Goal: Find specific page/section: Find specific page/section

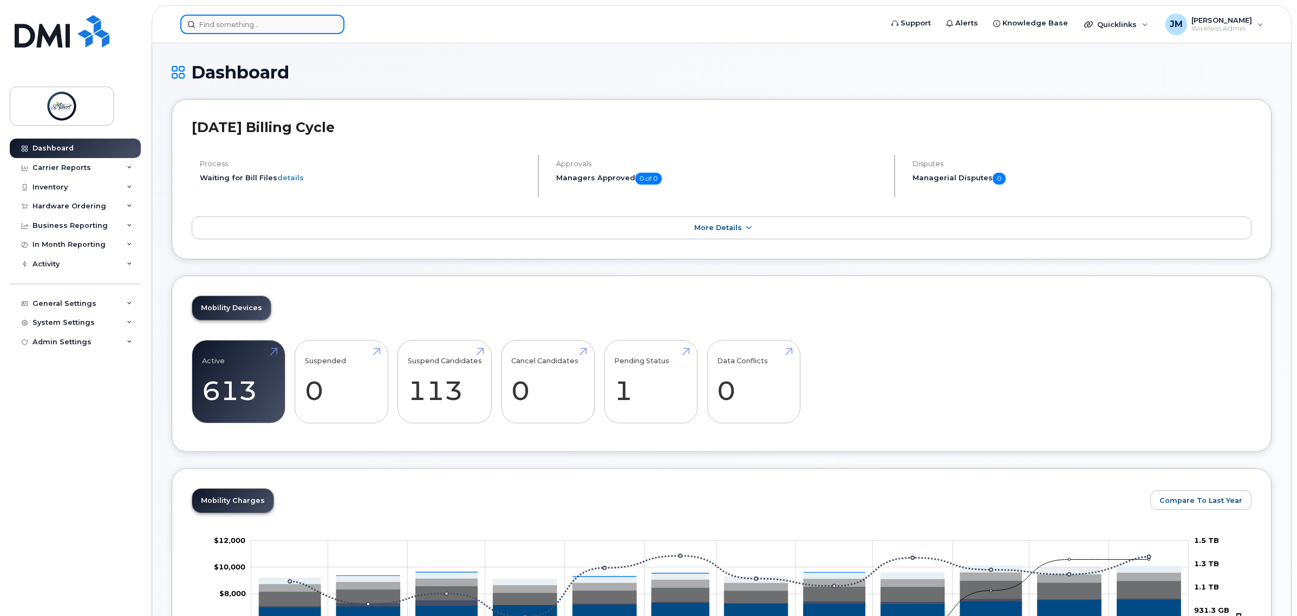
click at [231, 22] on input at bounding box center [262, 24] width 164 height 19
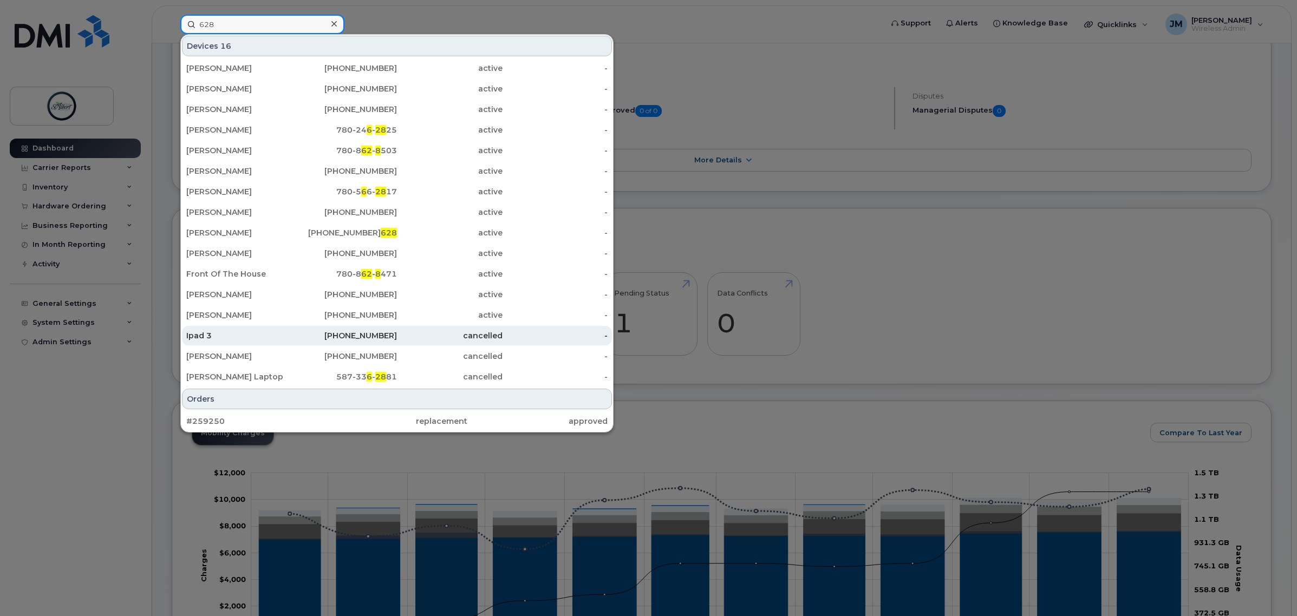
scroll to position [135, 0]
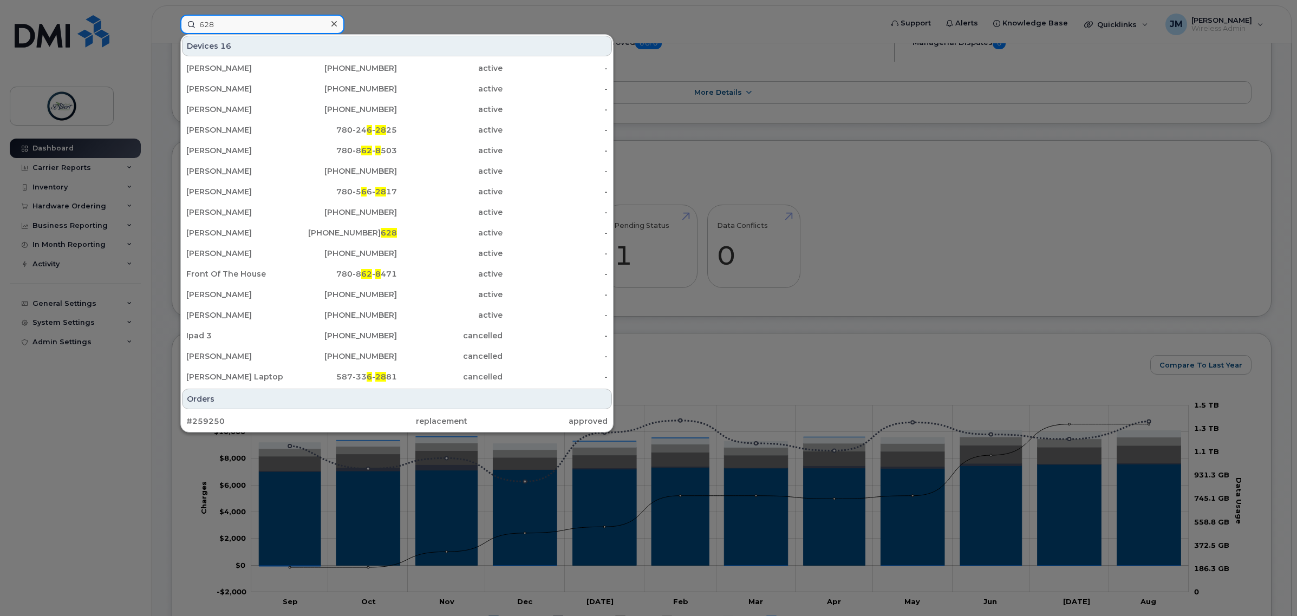
drag, startPoint x: 236, startPoint y: 21, endPoint x: 105, endPoint y: 34, distance: 131.7
click at [172, 34] on div "628 Devices 16 Derek Merchant 780-945-6657 active - Tim Mcneill 780-905-9868 ac…" at bounding box center [528, 24] width 712 height 19
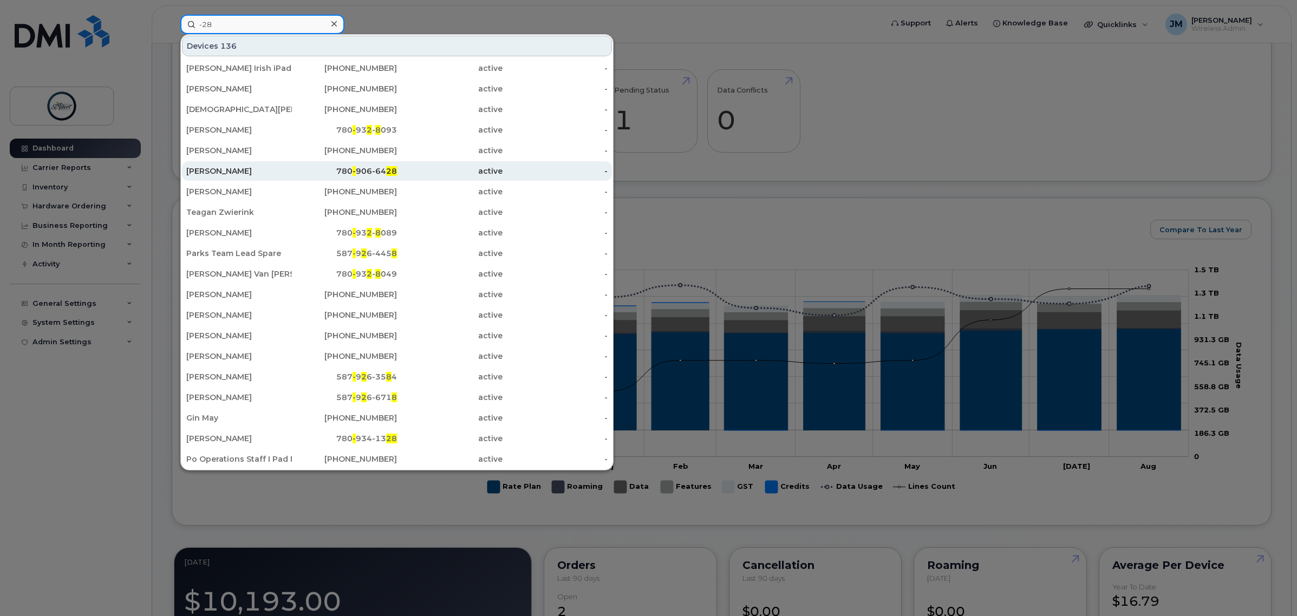
scroll to position [338, 0]
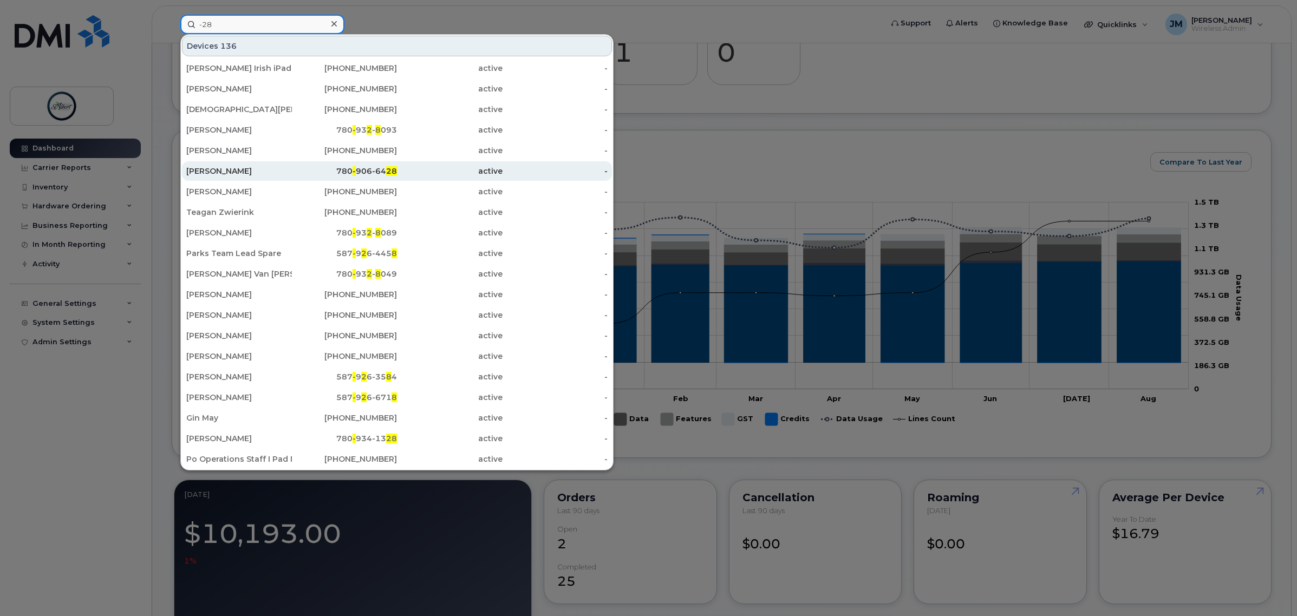
type input "-28"
click at [341, 174] on div "780 - 906-64 28" at bounding box center [345, 171] width 106 height 11
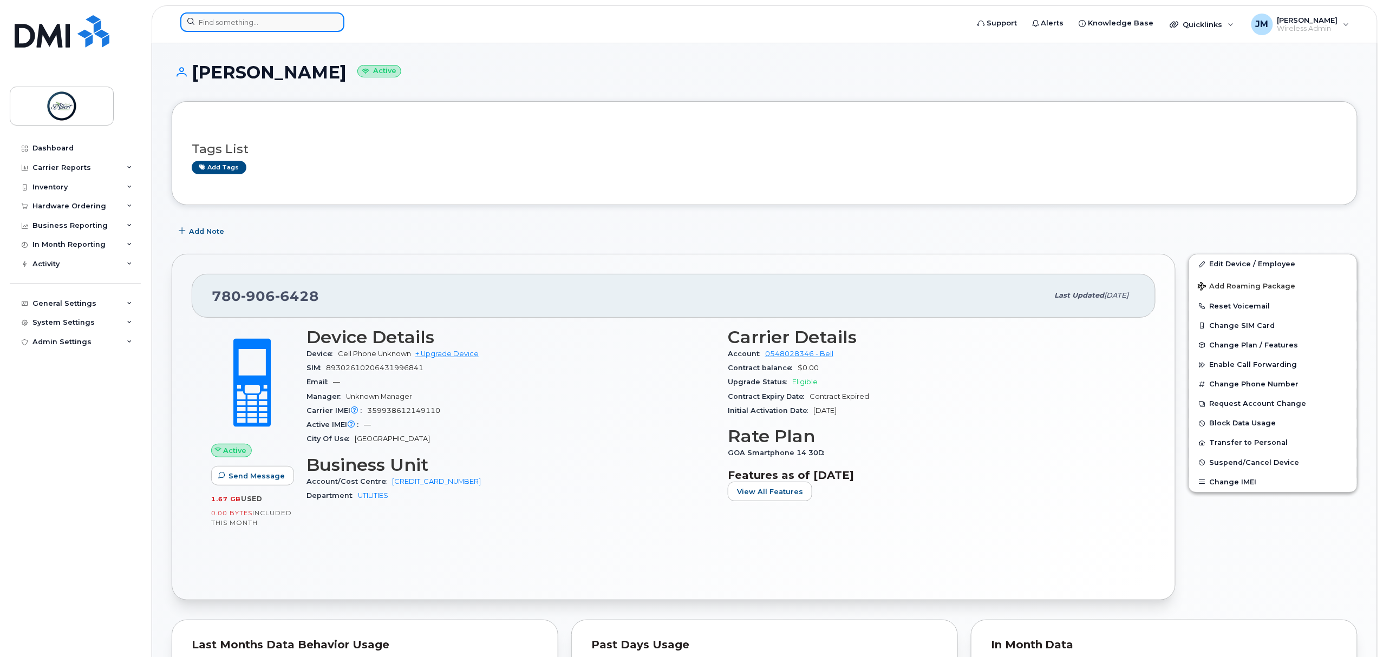
click at [233, 25] on input at bounding box center [262, 21] width 164 height 19
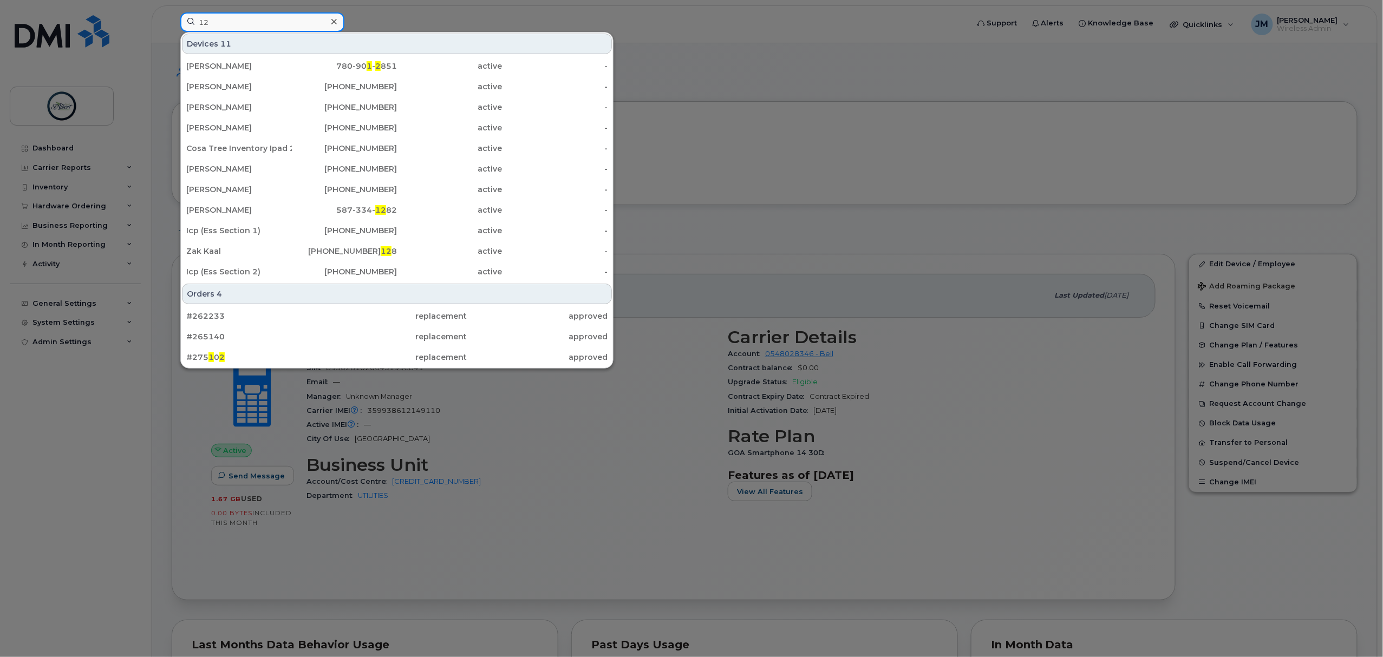
type input "1"
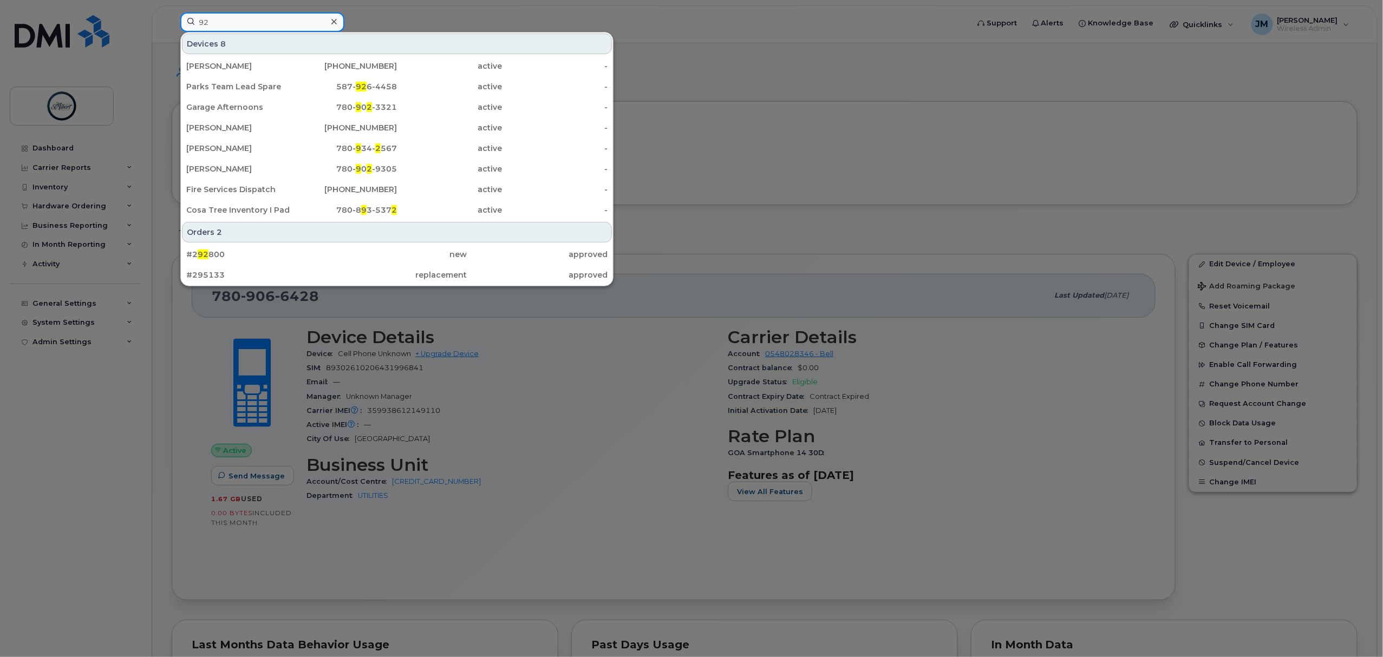
type input "9"
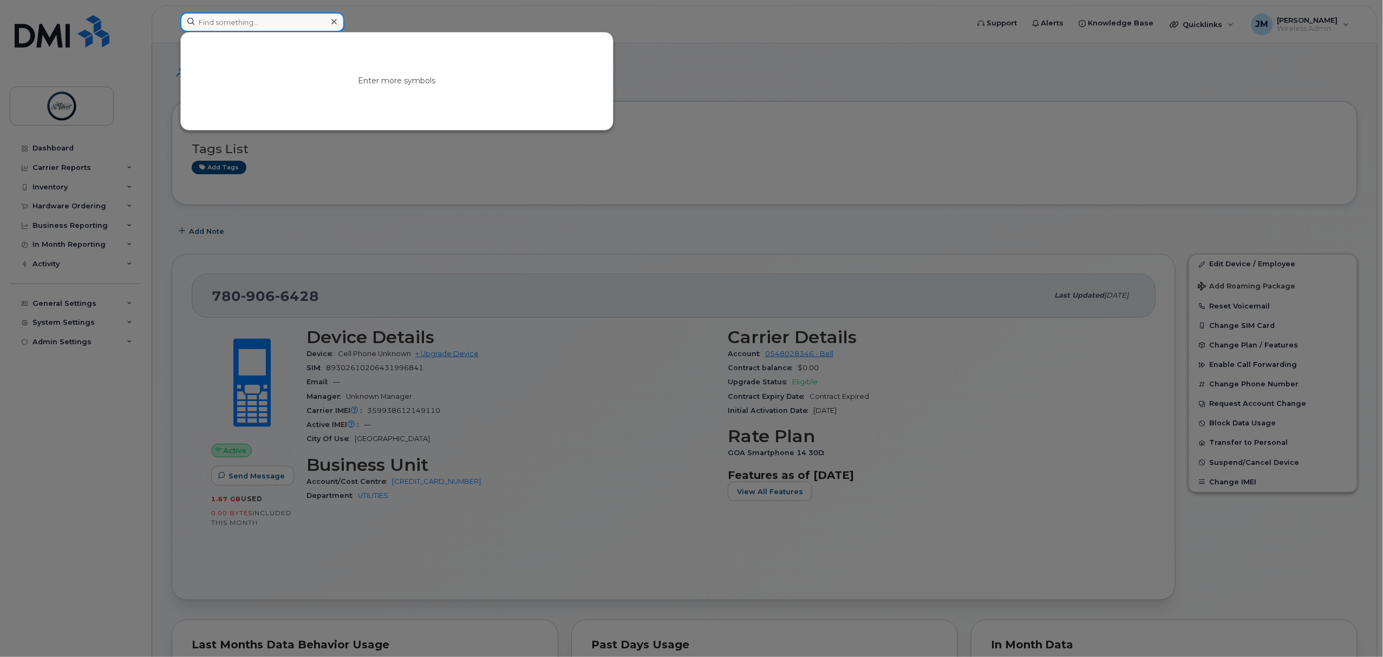
click at [234, 24] on input at bounding box center [262, 21] width 164 height 19
type input "1"
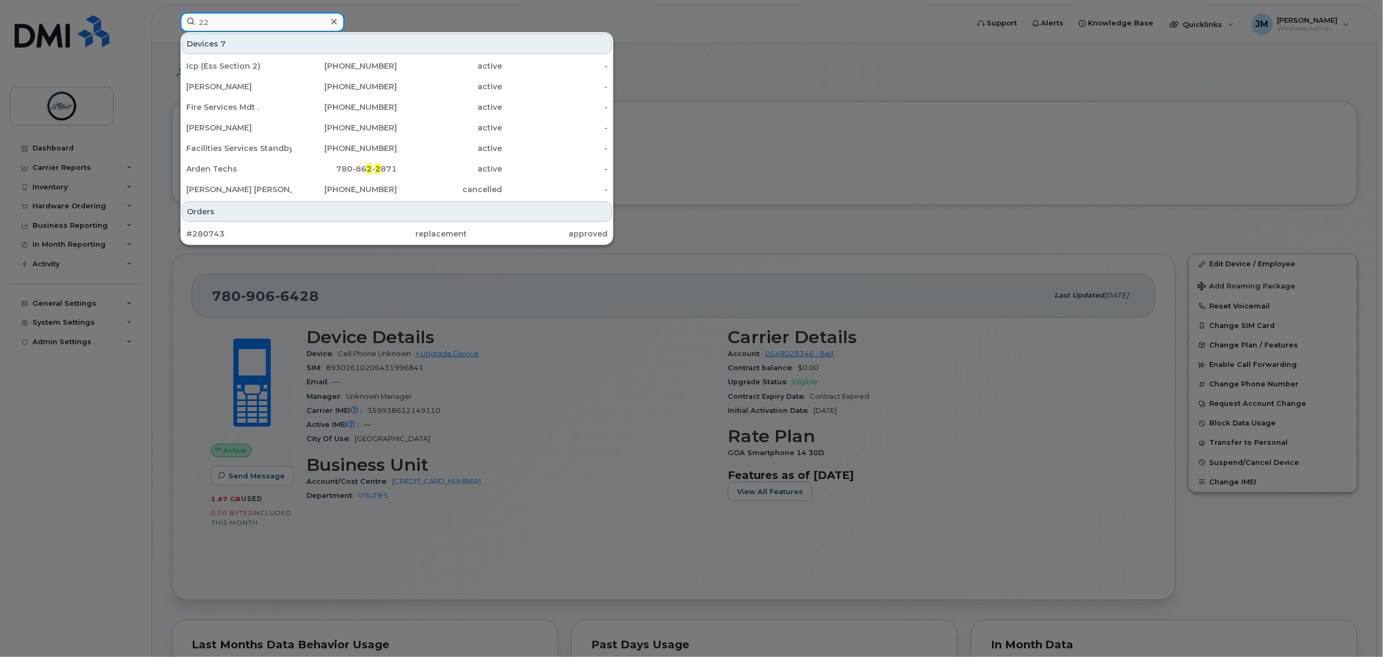
type input "2"
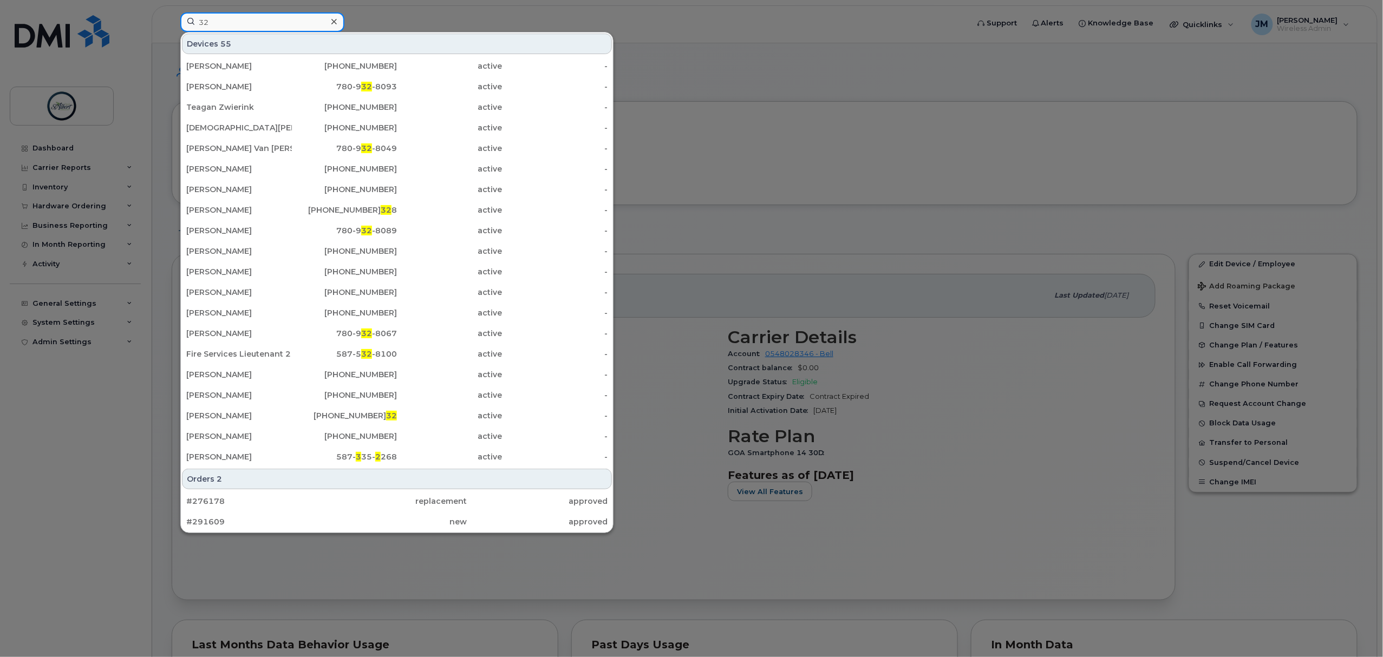
type input "3"
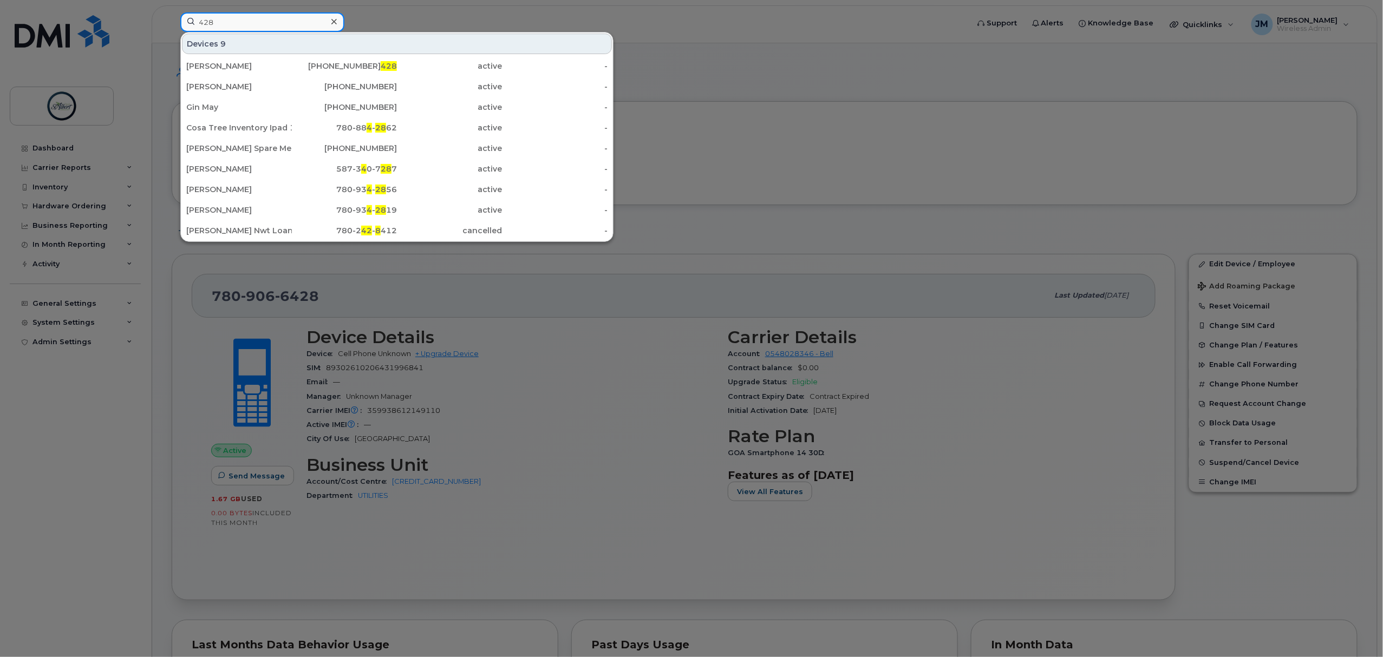
type input "428"
click at [601, 482] on div at bounding box center [691, 328] width 1383 height 657
